Goal: Information Seeking & Learning: Learn about a topic

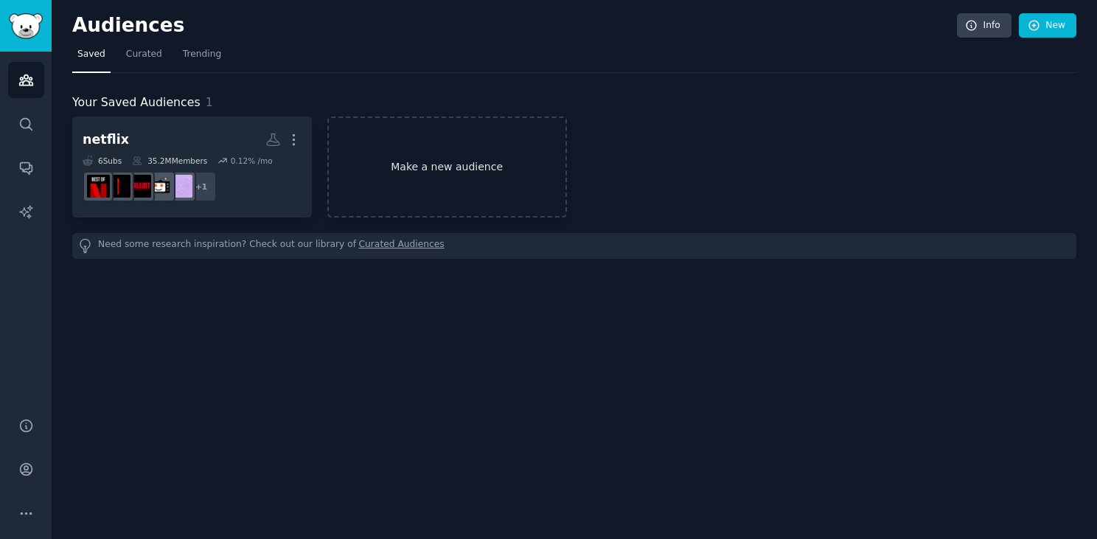
click at [381, 154] on link "Make a new audience" at bounding box center [447, 166] width 240 height 101
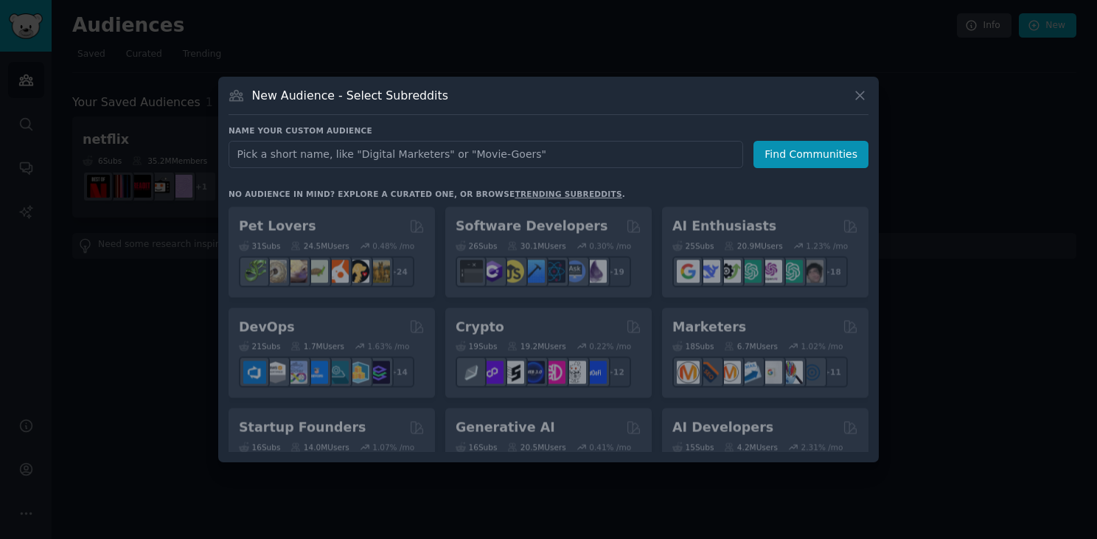
click at [386, 155] on input "text" at bounding box center [485, 154] width 514 height 27
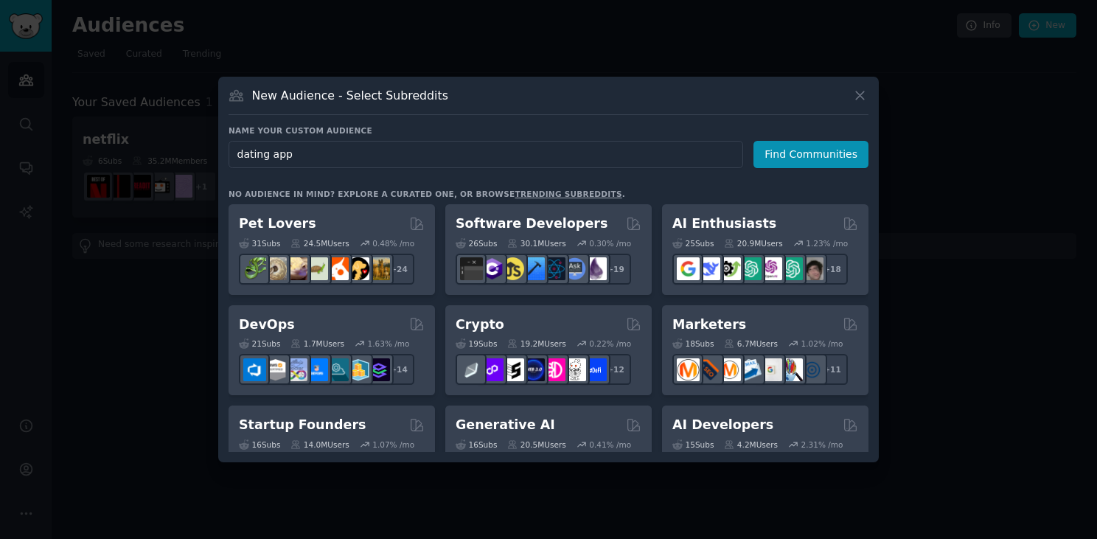
type input "dating apps"
click button "Find Communities" at bounding box center [810, 154] width 115 height 27
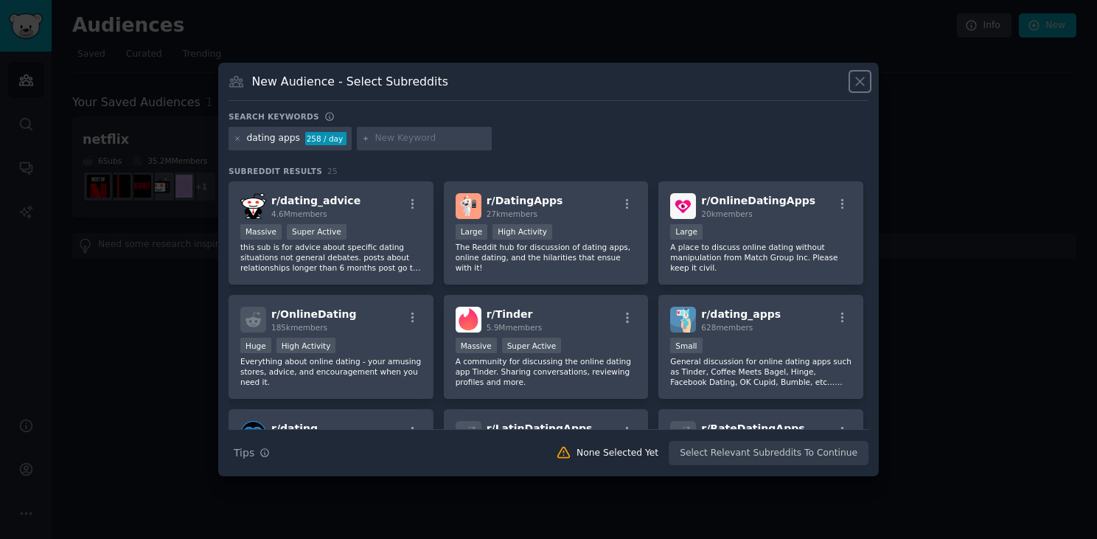
click at [862, 83] on icon at bounding box center [860, 82] width 8 height 8
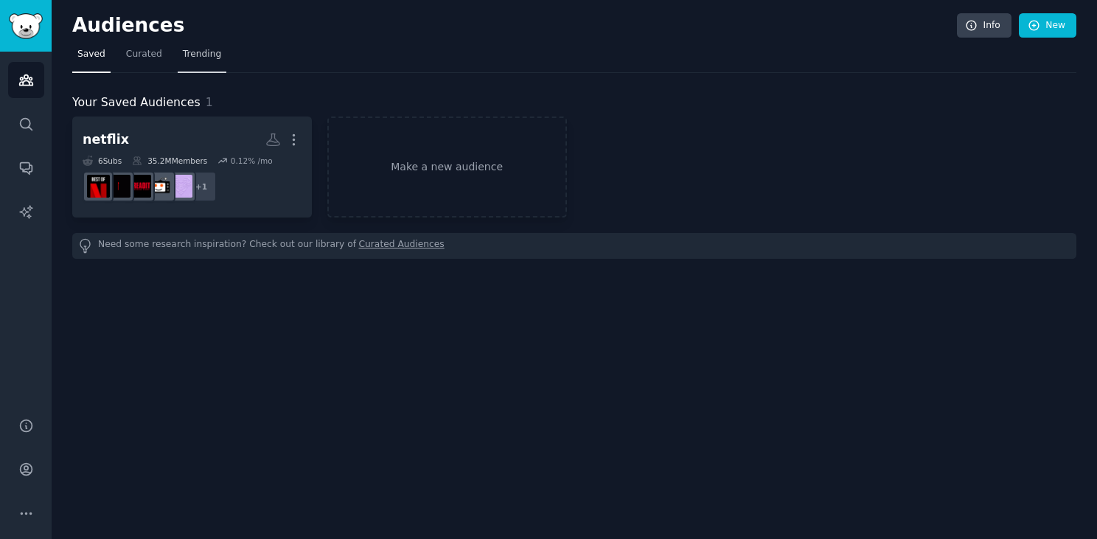
click at [203, 55] on span "Trending" at bounding box center [202, 54] width 38 height 13
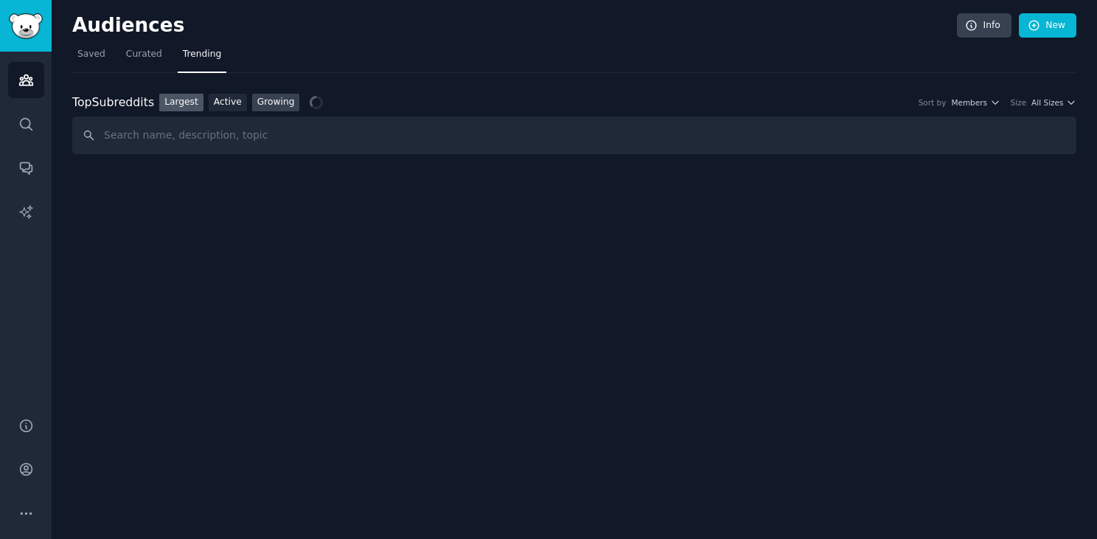
click at [271, 105] on link "Growing" at bounding box center [276, 103] width 48 height 18
click at [445, 92] on div "Top Subreddits Top Subreddits Largest Active Growing Sort by Member Growth Time…" at bounding box center [574, 114] width 1004 height 82
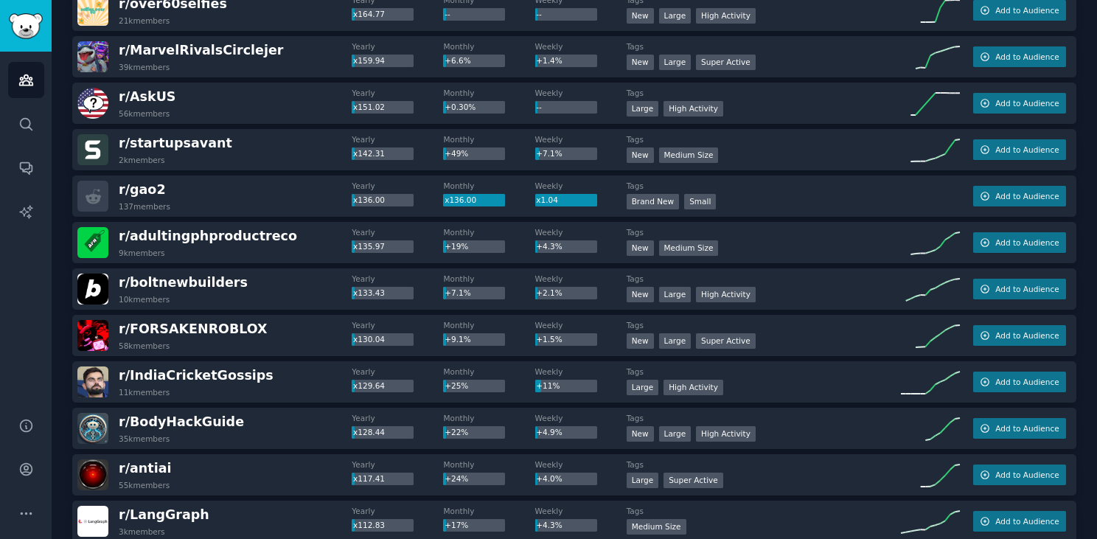
scroll to position [1326, 0]
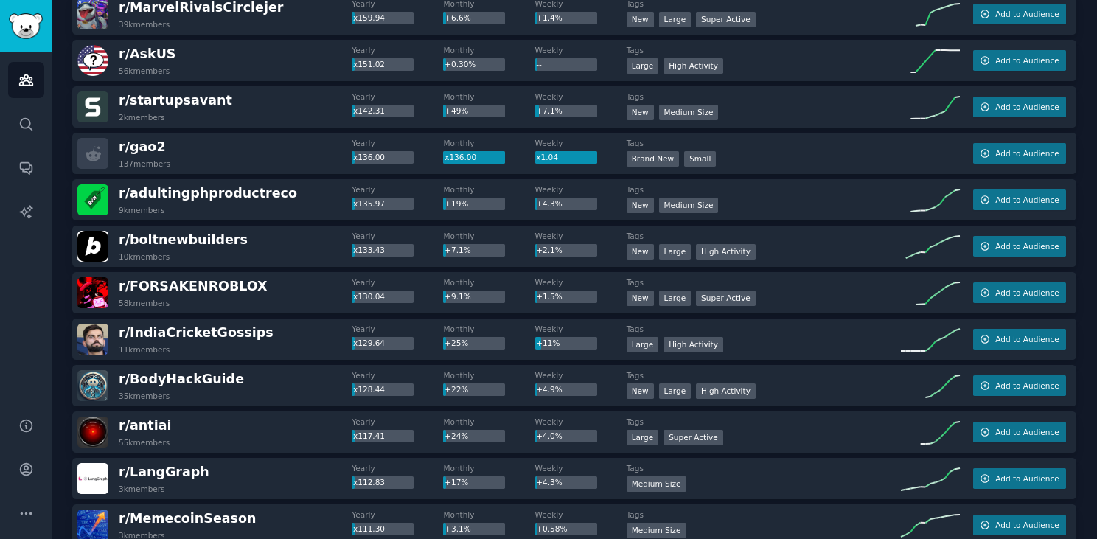
click at [313, 135] on div "r/ gao2 137 members Yearly x136.00 Monthly x136.00 Weekly x1.04 Tags Brand New …" at bounding box center [574, 153] width 1004 height 41
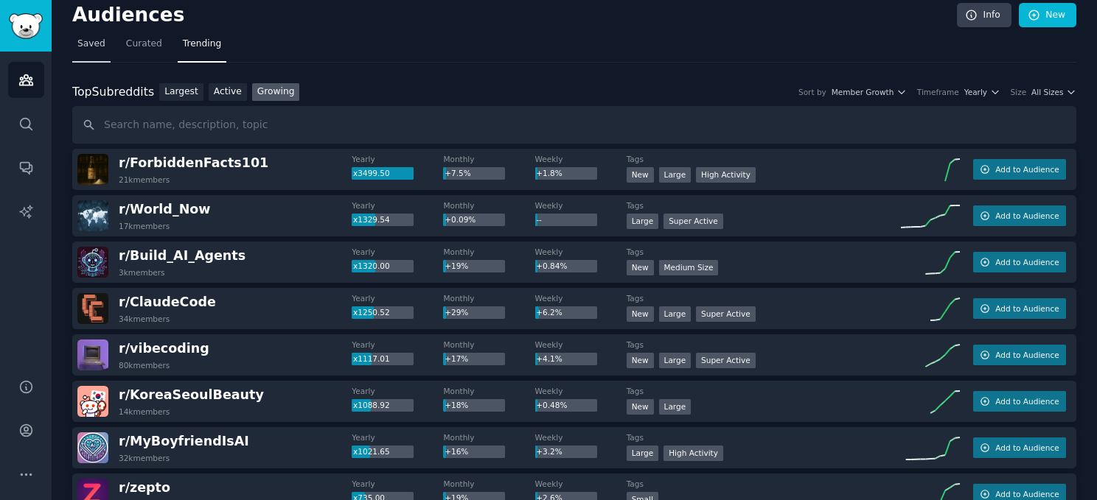
scroll to position [0, 0]
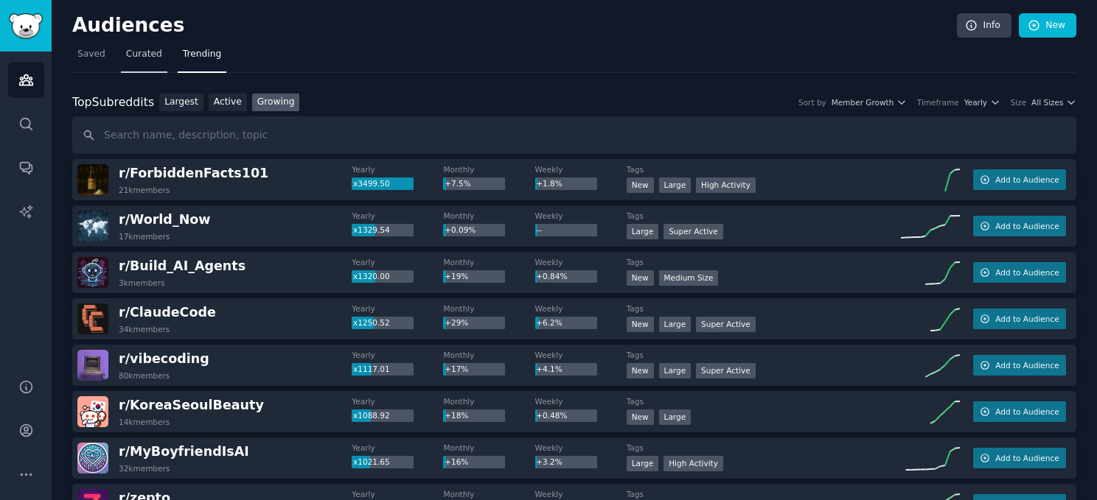
click at [131, 50] on span "Curated" at bounding box center [144, 54] width 36 height 13
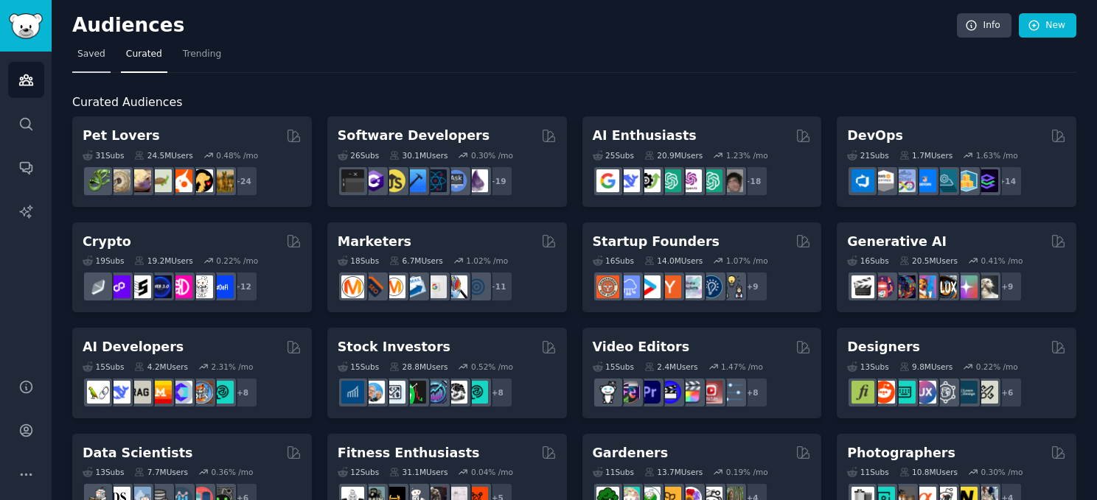
click at [102, 58] on span "Saved" at bounding box center [91, 54] width 28 height 13
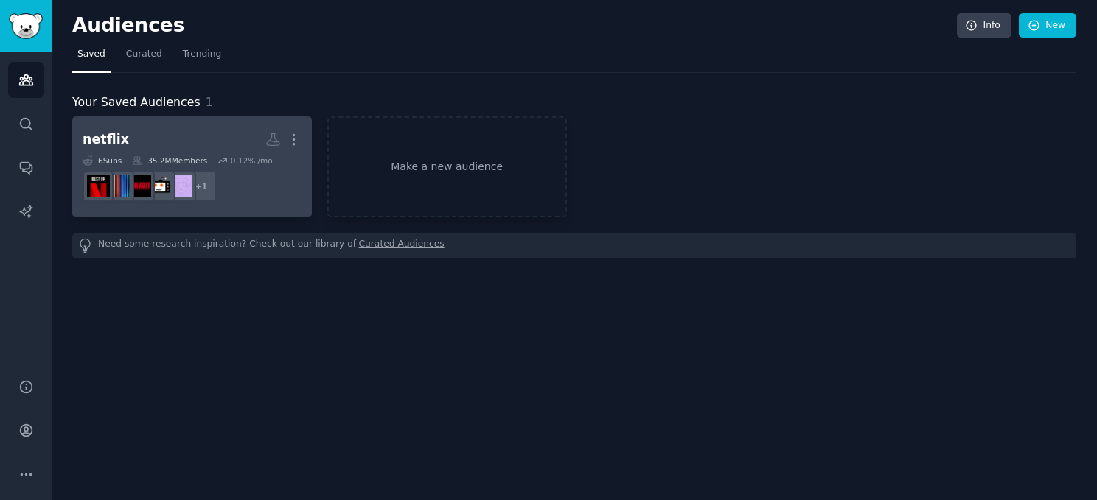
click at [175, 150] on h2 "netflix More" at bounding box center [192, 140] width 219 height 26
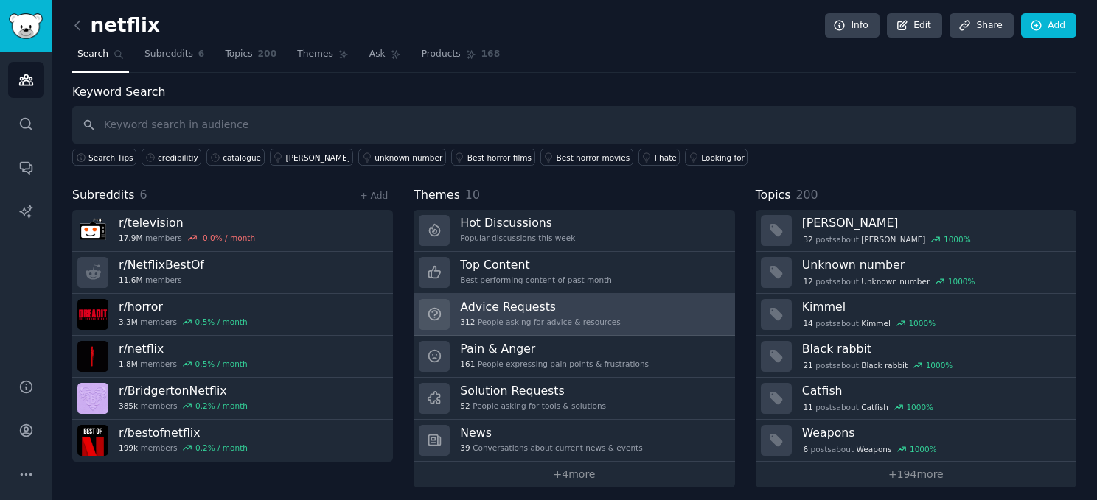
click at [520, 320] on div "312 People asking for advice & resources" at bounding box center [540, 322] width 160 height 10
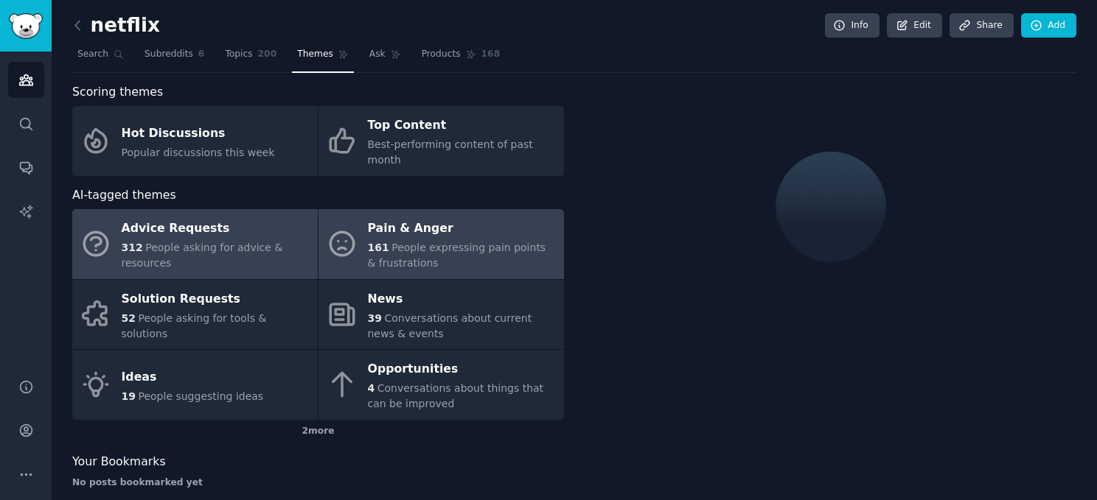
click at [414, 220] on div "Pain & Anger" at bounding box center [462, 229] width 189 height 24
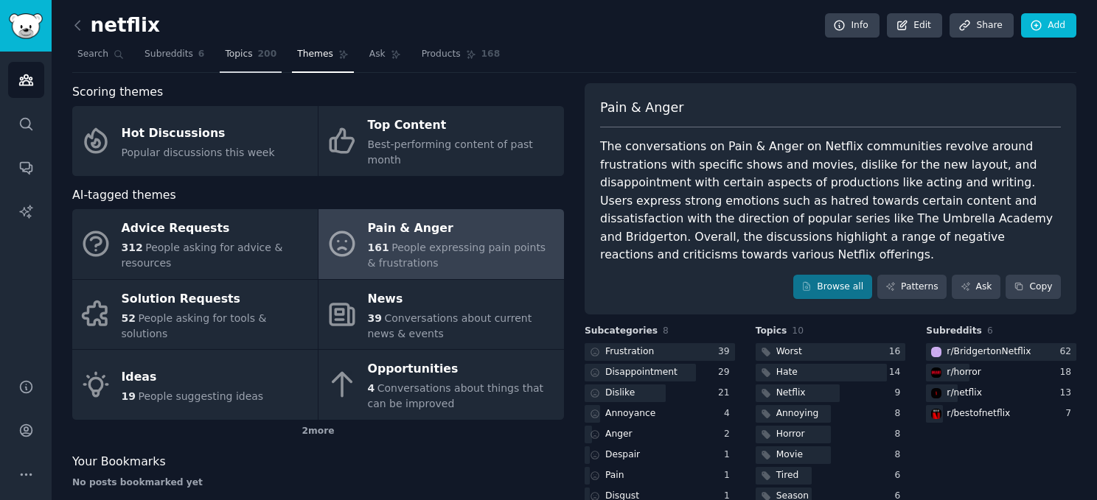
click at [252, 55] on link "Topics 200" at bounding box center [251, 58] width 62 height 30
click at [179, 62] on link "Subreddits 6" at bounding box center [174, 58] width 70 height 30
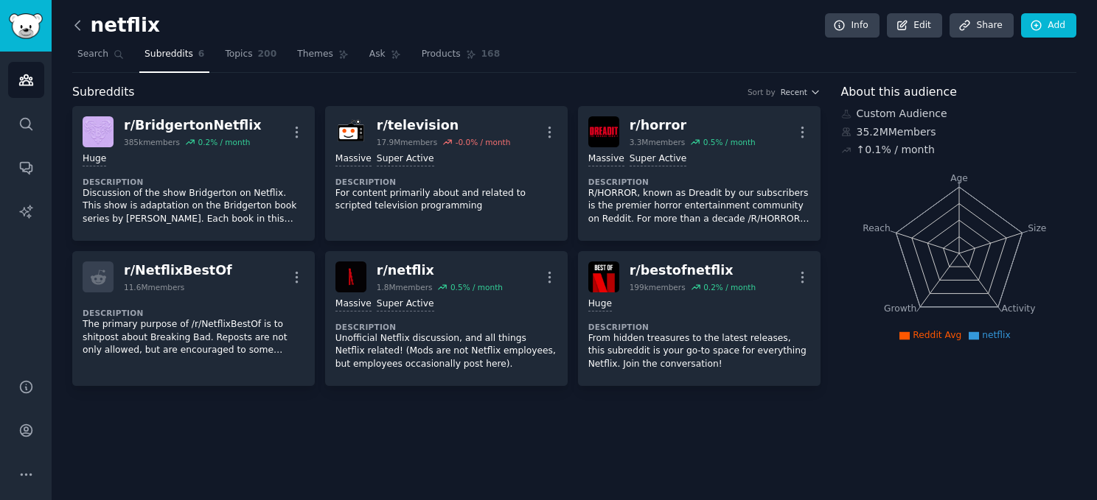
click at [81, 19] on icon at bounding box center [77, 25] width 15 height 15
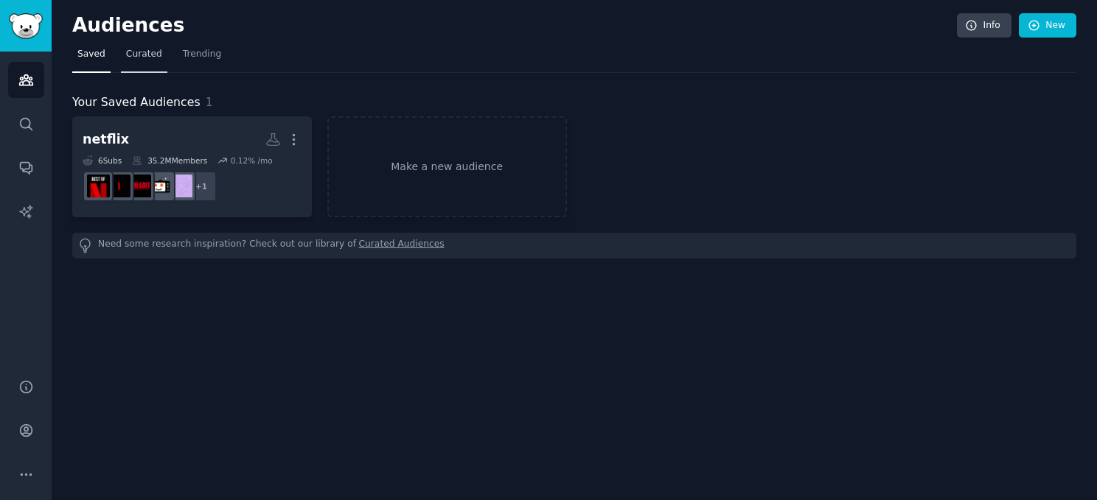
click at [145, 64] on link "Curated" at bounding box center [144, 58] width 46 height 30
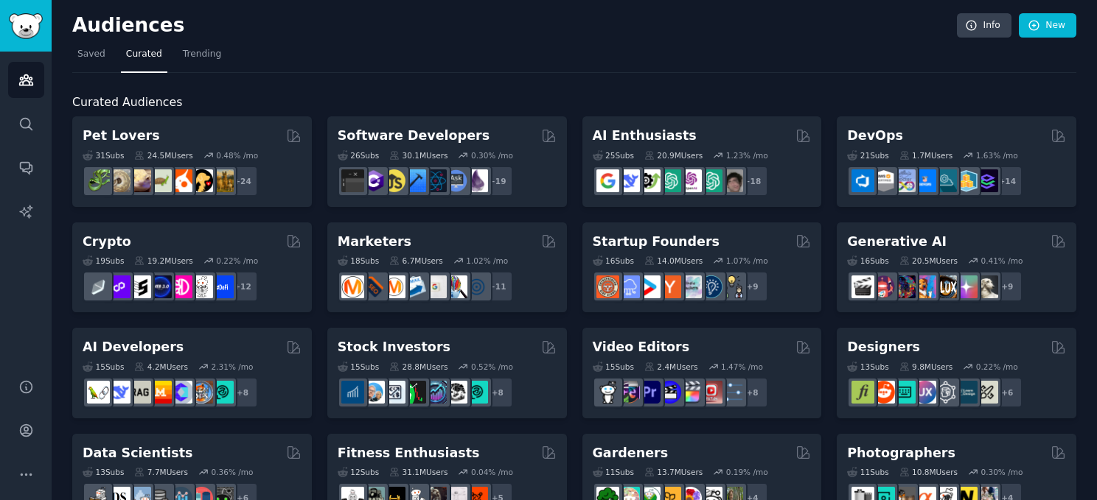
click at [28, 127] on icon "Sidebar" at bounding box center [25, 123] width 15 height 15
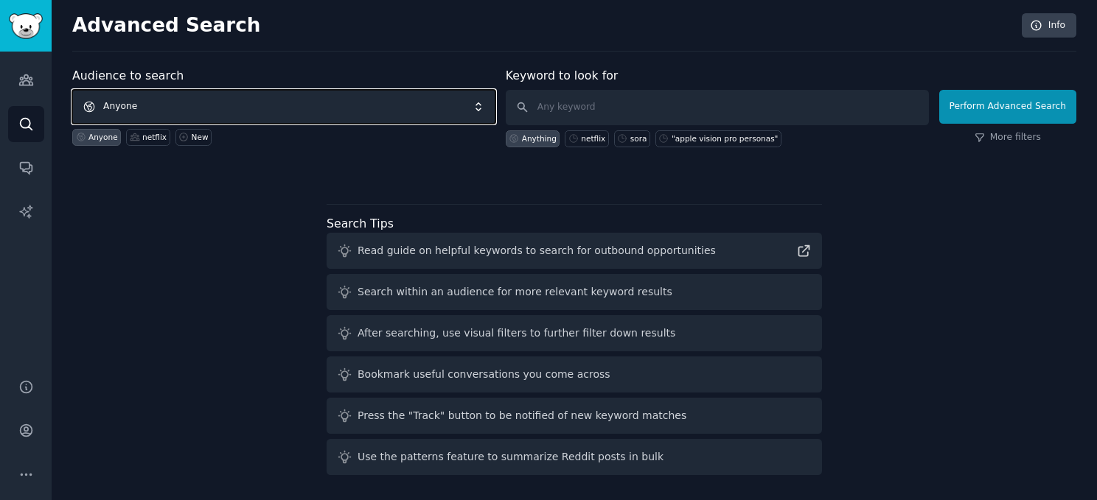
click at [218, 105] on span "Anyone" at bounding box center [283, 107] width 423 height 34
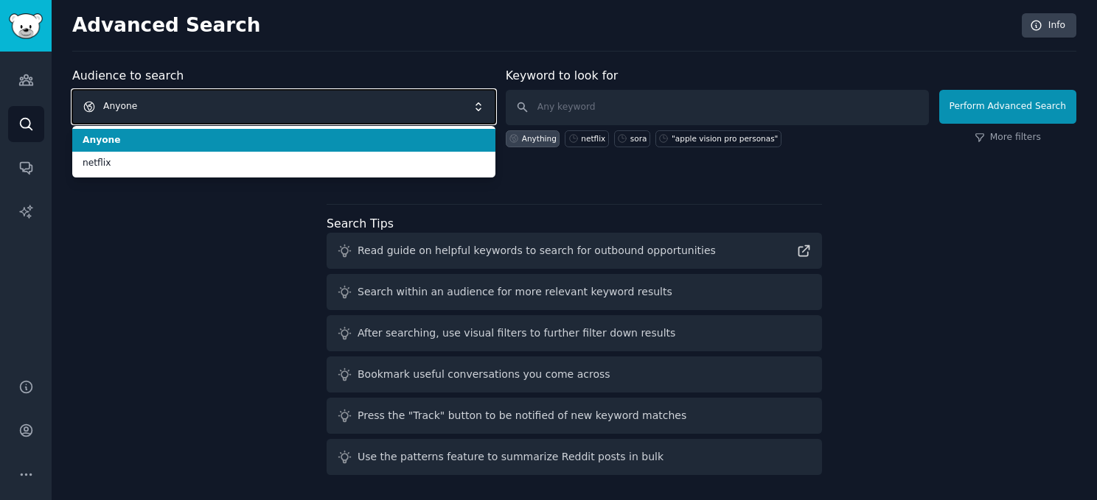
click at [218, 105] on span "Anyone" at bounding box center [283, 107] width 423 height 34
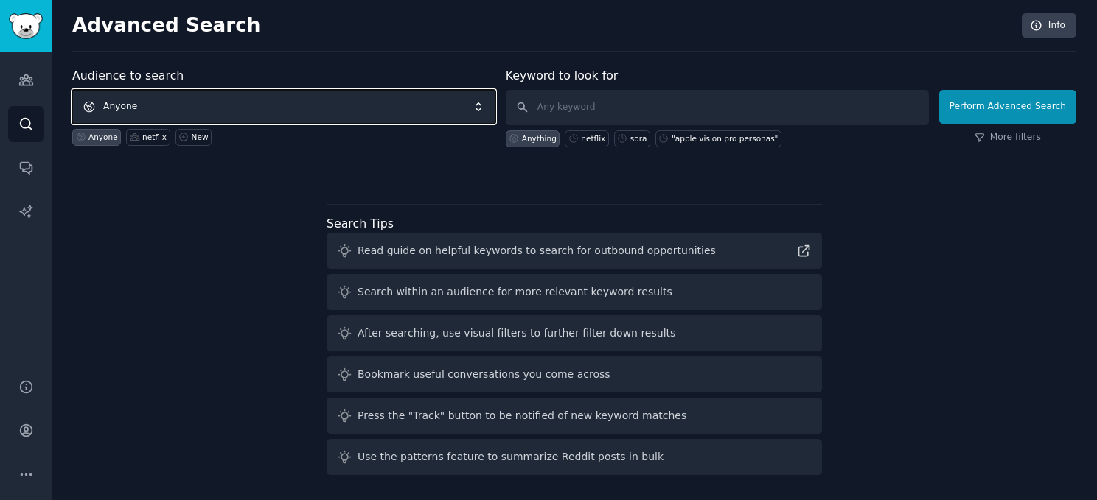
click at [184, 104] on span "Anyone" at bounding box center [283, 107] width 423 height 34
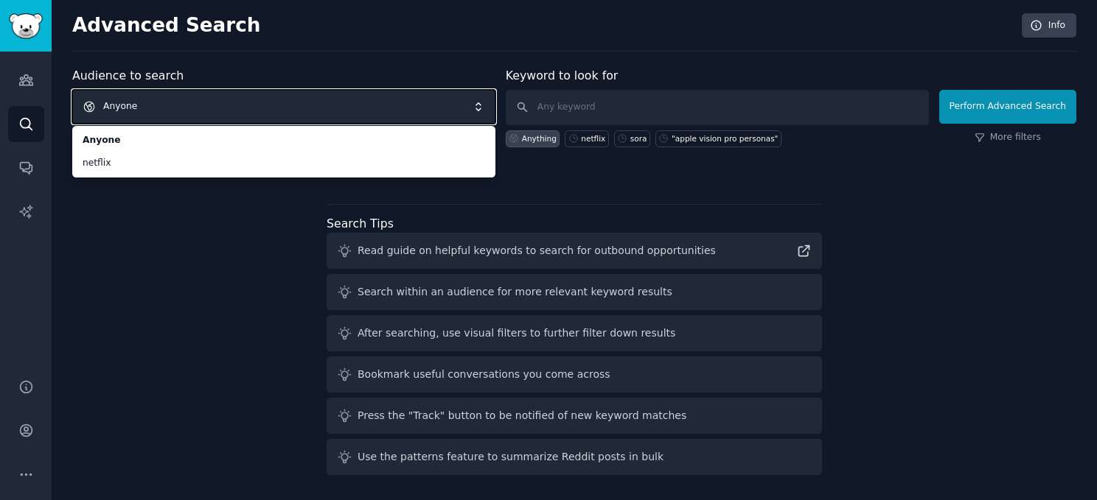
click at [150, 120] on span "Anyone" at bounding box center [283, 107] width 423 height 34
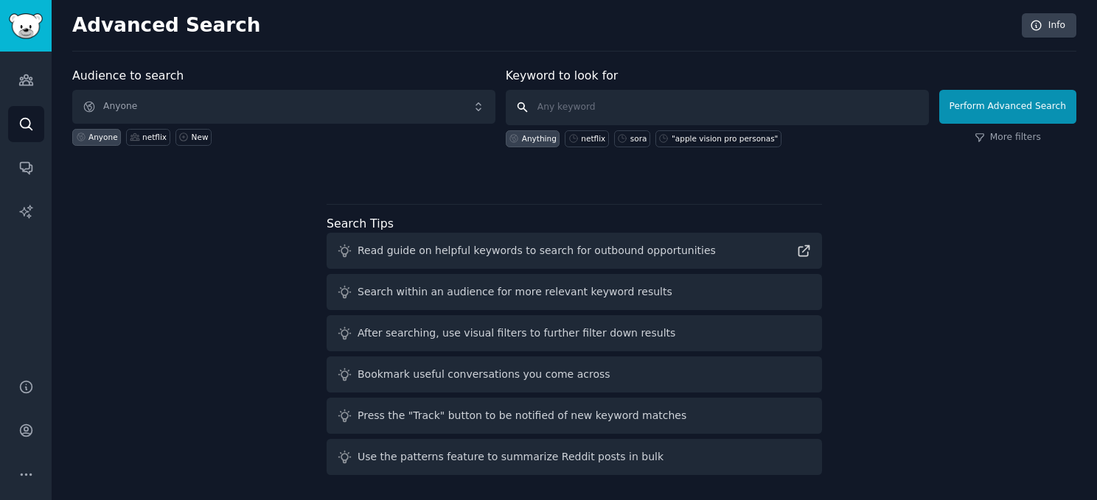
click at [551, 111] on input "text" at bounding box center [717, 107] width 423 height 35
type input "bumble"
click button "Perform Advanced Search" at bounding box center [1007, 107] width 137 height 34
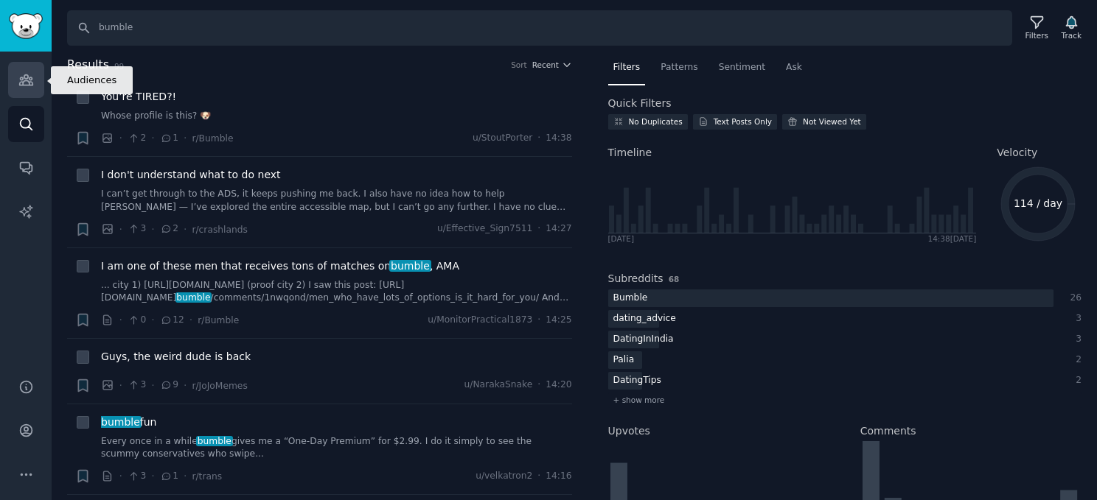
click at [24, 85] on icon "Sidebar" at bounding box center [25, 79] width 15 height 15
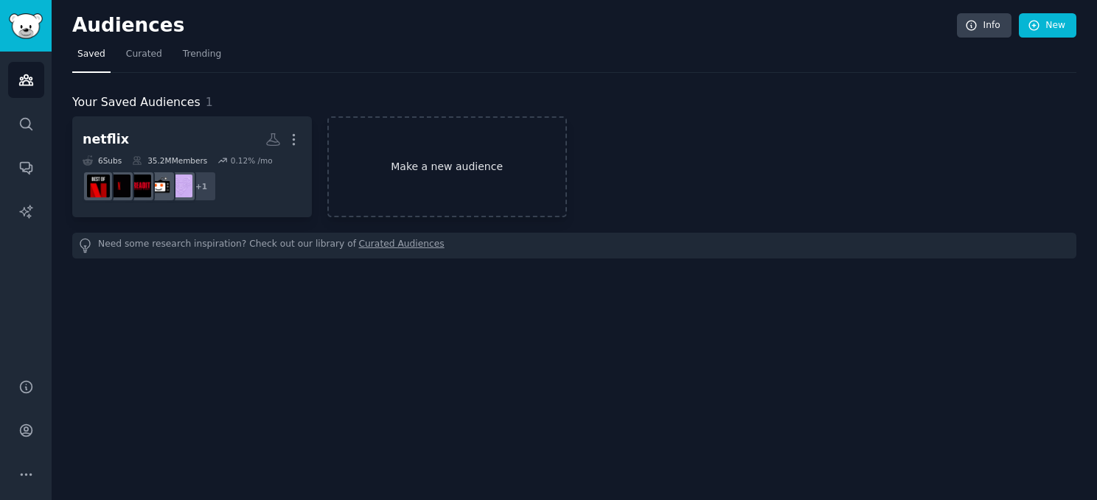
click at [400, 166] on link "Make a new audience" at bounding box center [447, 166] width 240 height 101
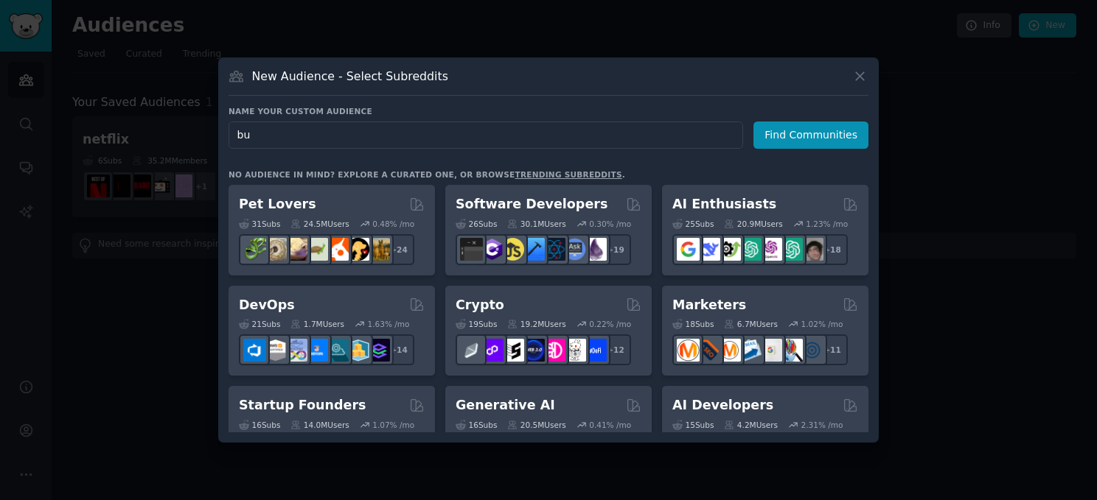
type input "b"
type input "dating"
click button "Find Communities" at bounding box center [810, 135] width 115 height 27
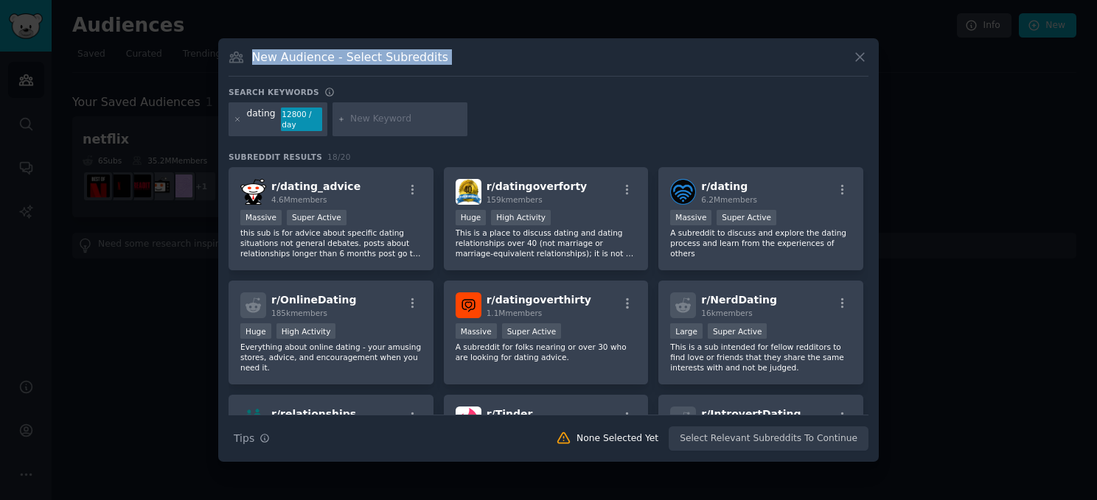
drag, startPoint x: 762, startPoint y: 43, endPoint x: 674, endPoint y: 29, distance: 89.4
click at [674, 29] on div "​ New Audience - Select Subreddits Search keywords dating 12800 / day Subreddit…" at bounding box center [548, 250] width 1086 height 500
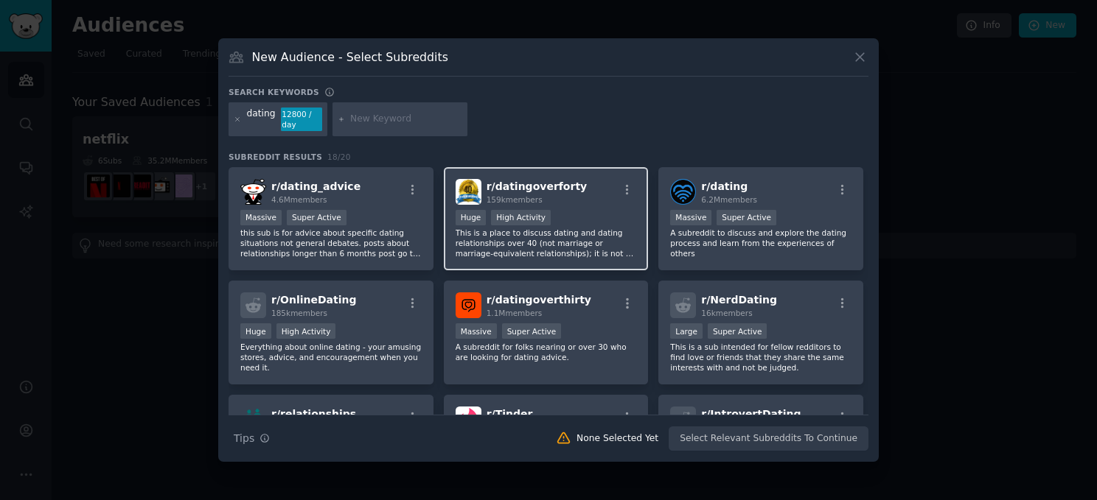
click at [585, 187] on div "r/ datingoverforty 159k members" at bounding box center [545, 192] width 181 height 26
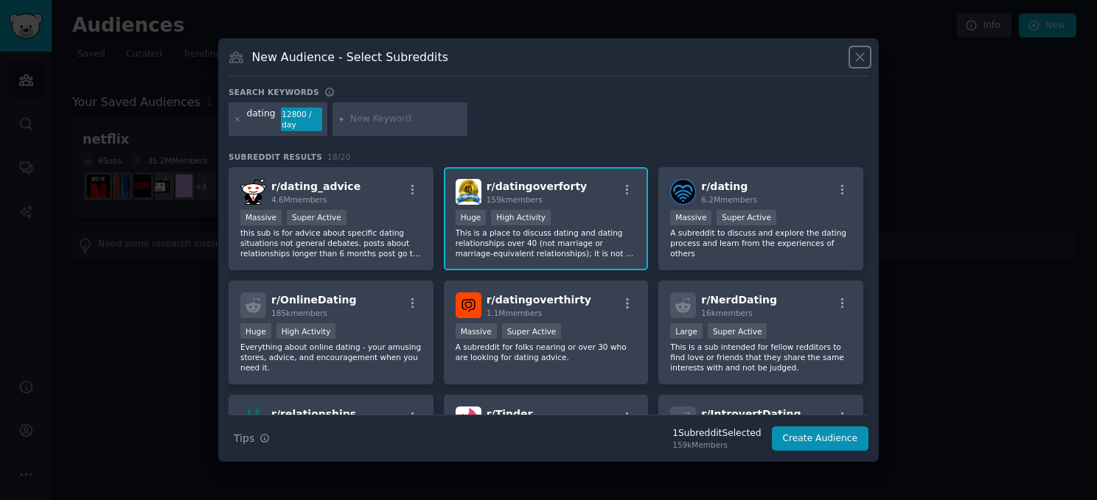
click at [861, 63] on icon at bounding box center [859, 56] width 15 height 15
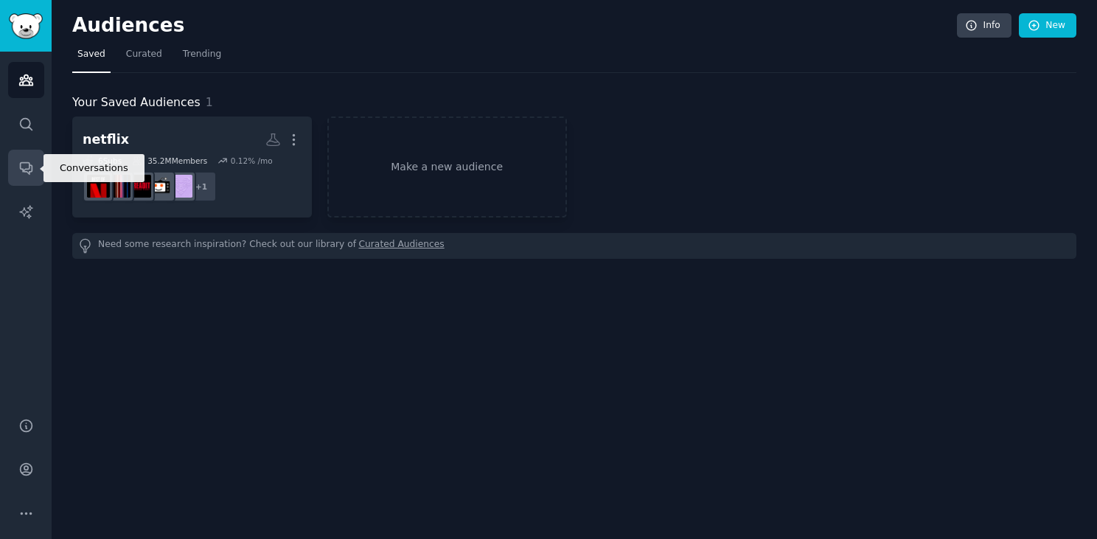
click at [26, 176] on link "Conversations" at bounding box center [26, 168] width 36 height 36
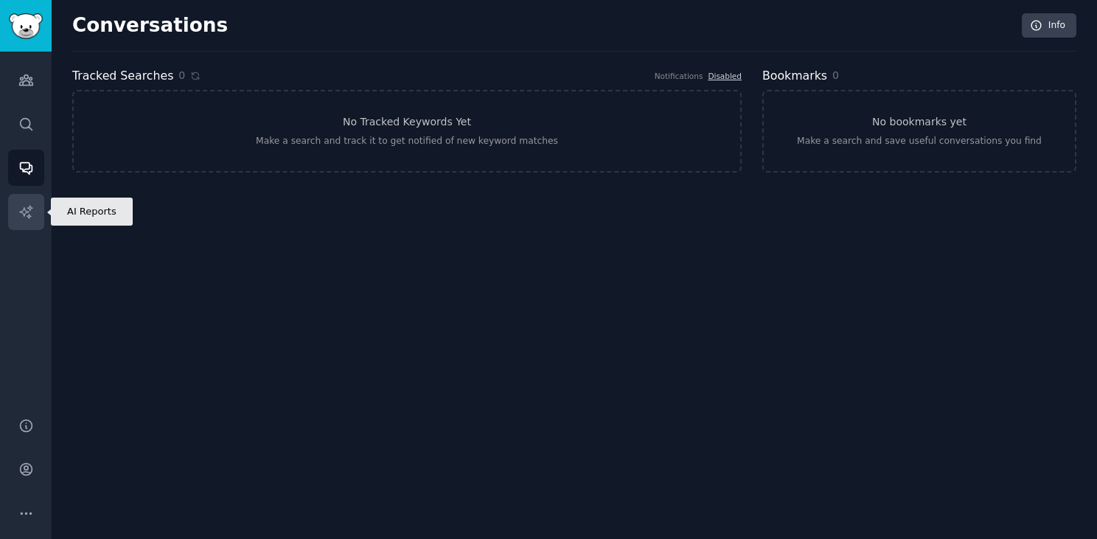
click at [18, 217] on icon "Sidebar" at bounding box center [25, 211] width 15 height 15
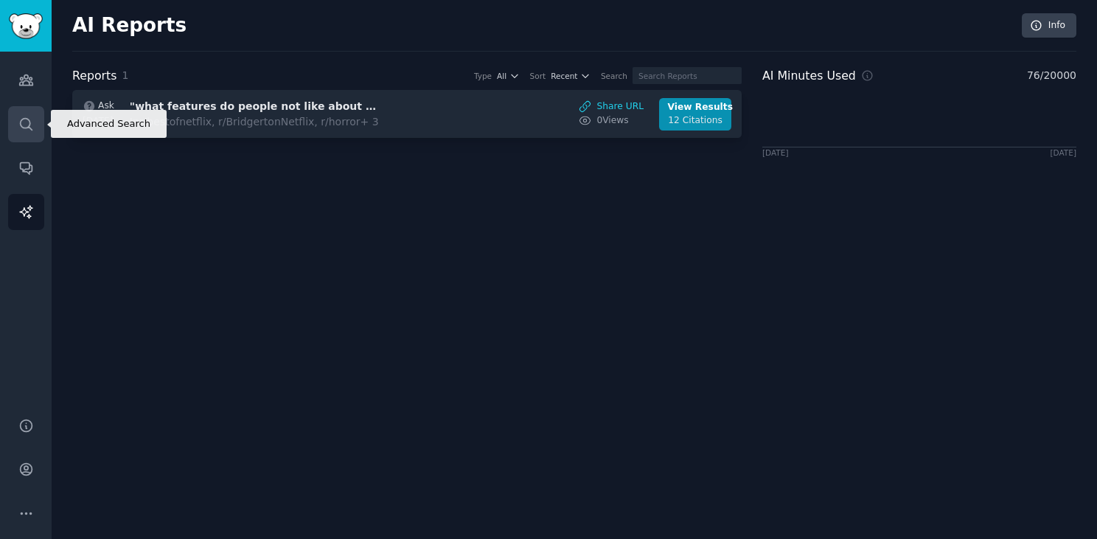
click at [27, 124] on icon "Sidebar" at bounding box center [25, 123] width 15 height 15
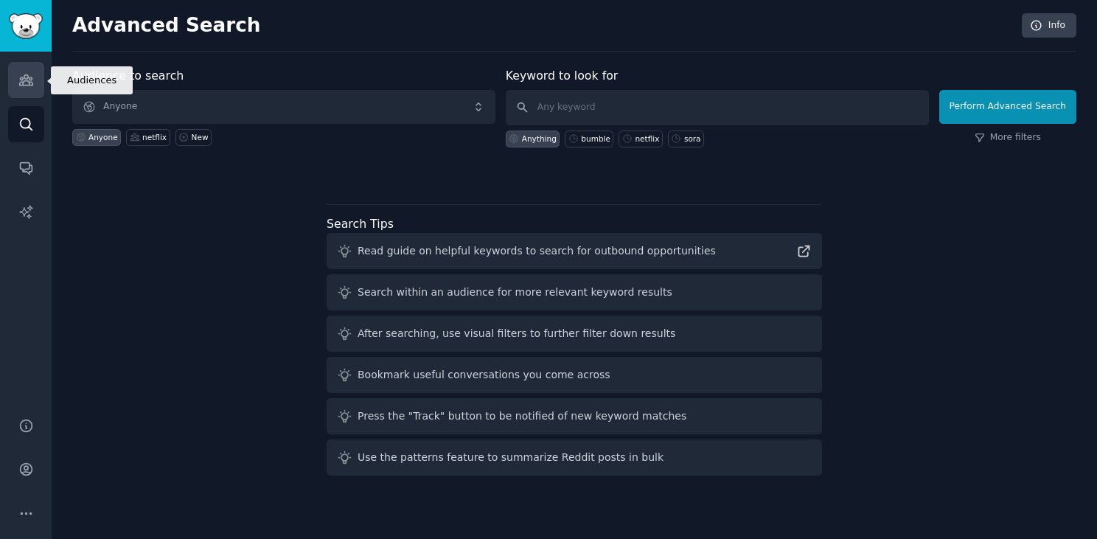
click at [25, 83] on icon "Sidebar" at bounding box center [25, 79] width 15 height 15
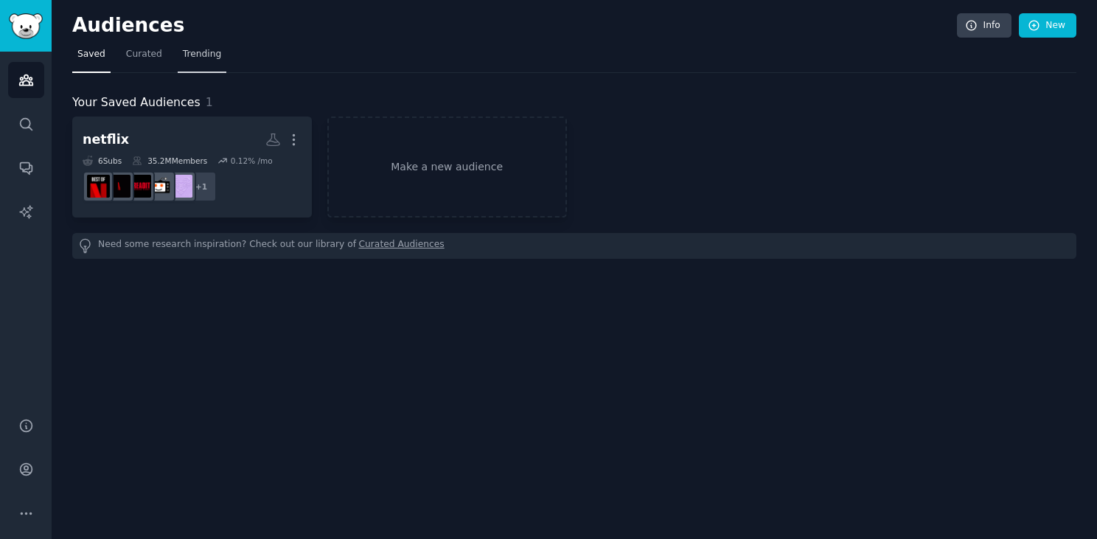
click at [195, 50] on span "Trending" at bounding box center [202, 54] width 38 height 13
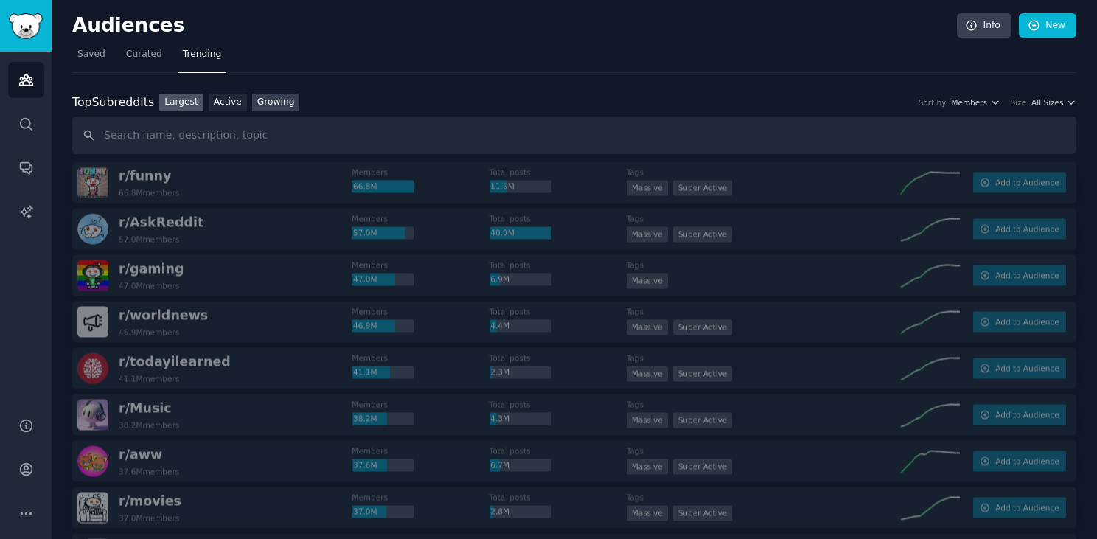
click at [265, 100] on link "Growing" at bounding box center [276, 103] width 48 height 18
